Goal: Task Accomplishment & Management: Manage account settings

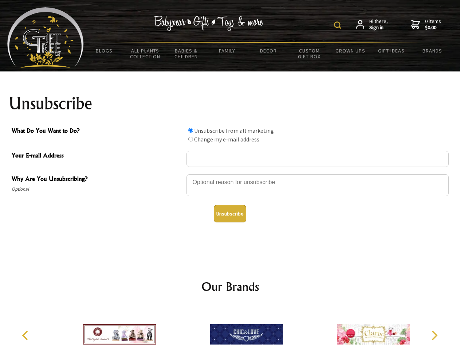
click at [339, 25] on img at bounding box center [337, 25] width 7 height 7
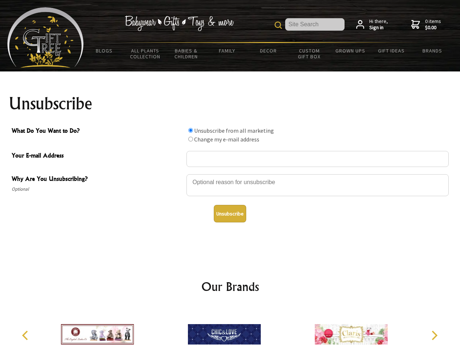
click at [230, 174] on div at bounding box center [318, 186] width 262 height 26
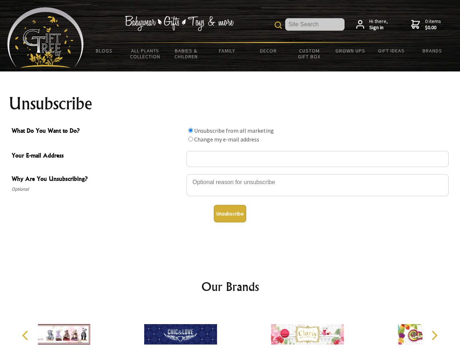
click at [191, 130] on input "What Do You Want to Do?" at bounding box center [190, 130] width 5 height 5
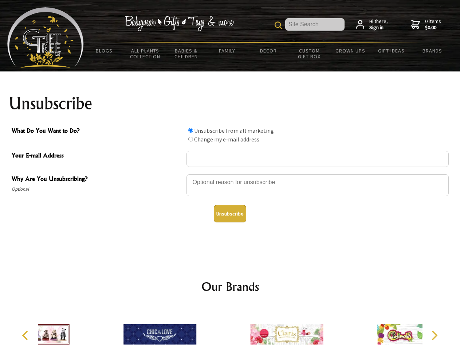
click at [191, 139] on input "What Do You Want to Do?" at bounding box center [190, 139] width 5 height 5
radio input "true"
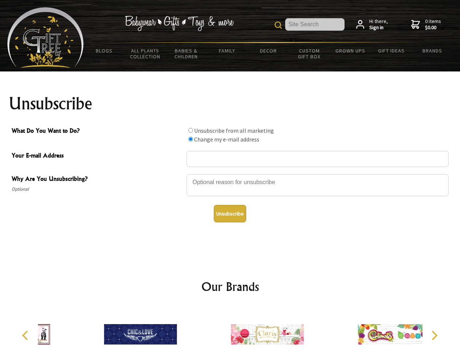
click at [230, 214] on button "Unsubscribe" at bounding box center [230, 213] width 32 height 17
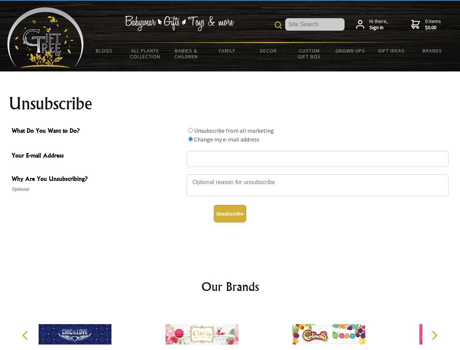
click at [26, 335] on icon "Previous" at bounding box center [25, 335] width 9 height 9
click at [434, 335] on icon "Next" at bounding box center [433, 335] width 9 height 9
